Goal: Check status: Check status

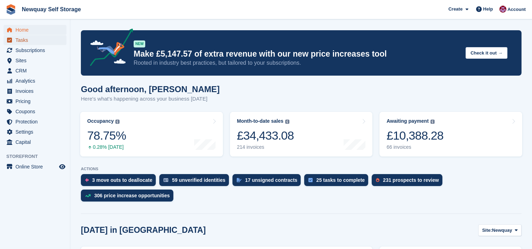
click at [31, 38] on span "Tasks" at bounding box center [36, 40] width 42 height 10
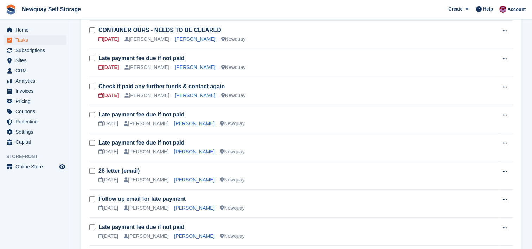
scroll to position [245, 0]
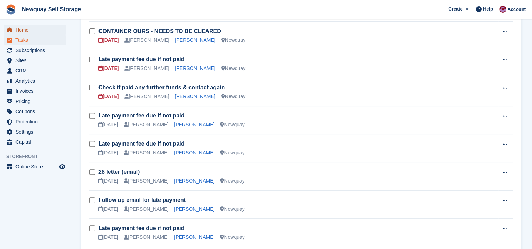
click at [28, 26] on span "Home" at bounding box center [36, 30] width 42 height 10
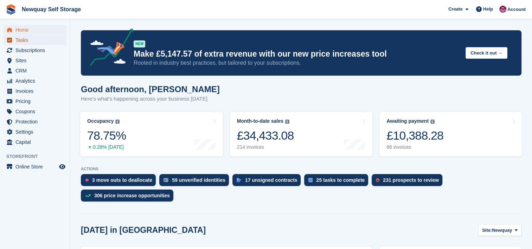
click at [25, 40] on span "Tasks" at bounding box center [36, 40] width 42 height 10
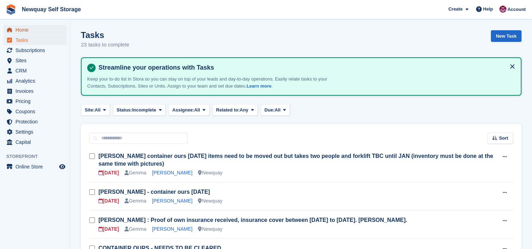
click at [27, 28] on span "Home" at bounding box center [36, 30] width 42 height 10
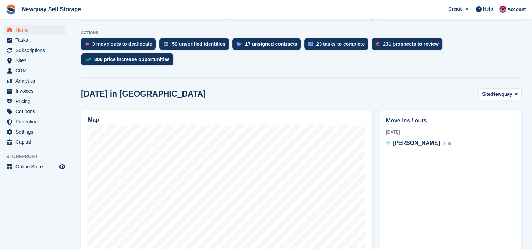
scroll to position [154, 0]
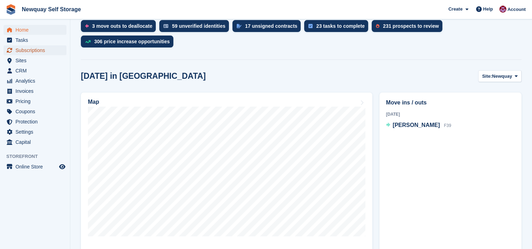
click at [37, 48] on span "Subscriptions" at bounding box center [36, 50] width 42 height 10
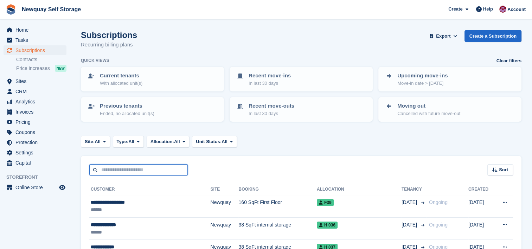
click at [145, 170] on input "text" at bounding box center [138, 170] width 98 height 12
type input "******"
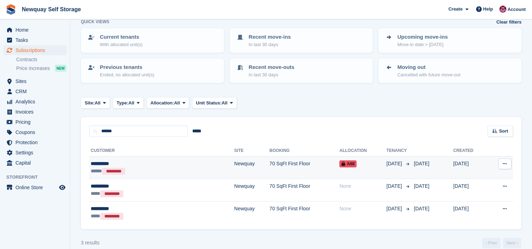
scroll to position [48, 0]
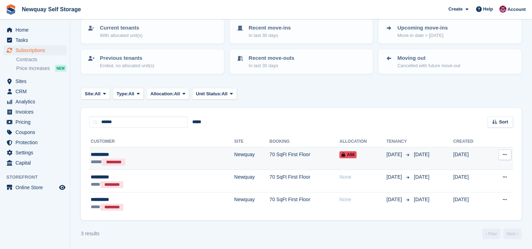
click at [144, 155] on div "**********" at bounding box center [132, 154] width 83 height 7
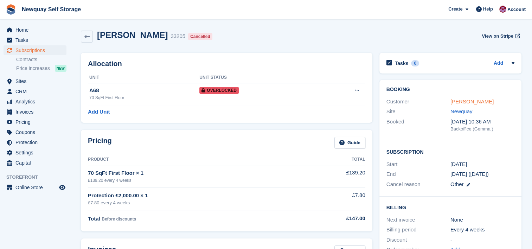
click at [461, 100] on link "Lee Ferris" at bounding box center [471, 101] width 43 height 6
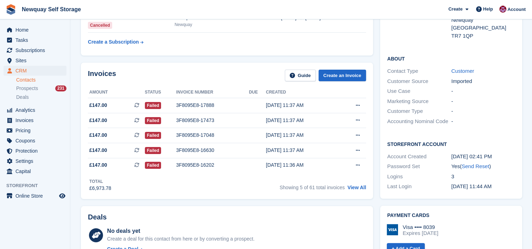
scroll to position [117, 0]
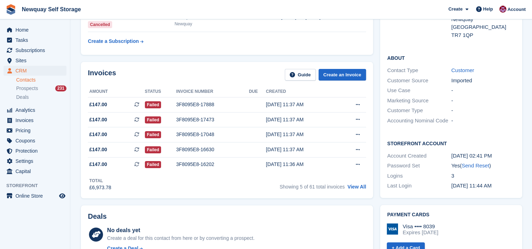
click at [224, 91] on th "Invoice number" at bounding box center [212, 91] width 73 height 11
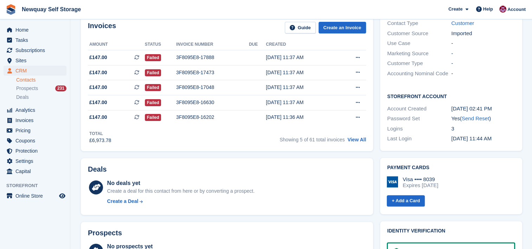
scroll to position [168, 0]
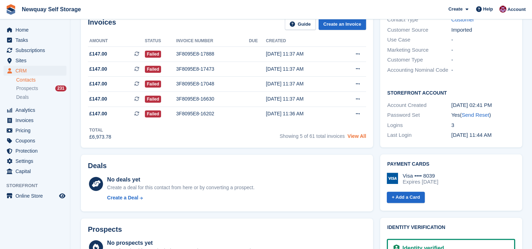
click at [359, 136] on link "View All" at bounding box center [356, 136] width 19 height 6
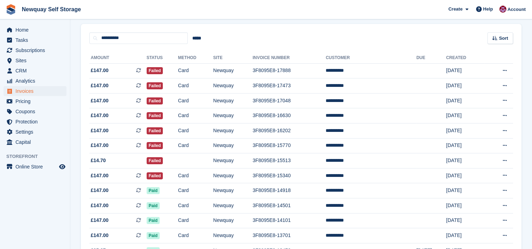
scroll to position [54, 0]
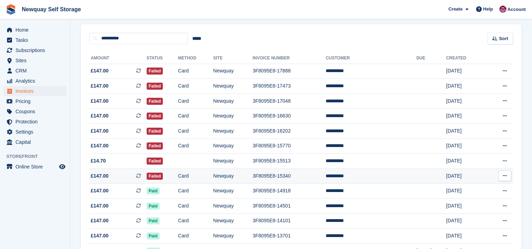
click at [213, 174] on td "Card" at bounding box center [195, 175] width 35 height 15
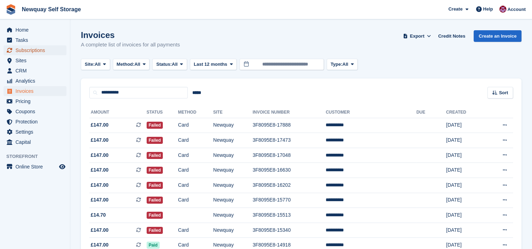
click at [33, 50] on span "Subscriptions" at bounding box center [36, 50] width 42 height 10
